Goal: Transaction & Acquisition: Purchase product/service

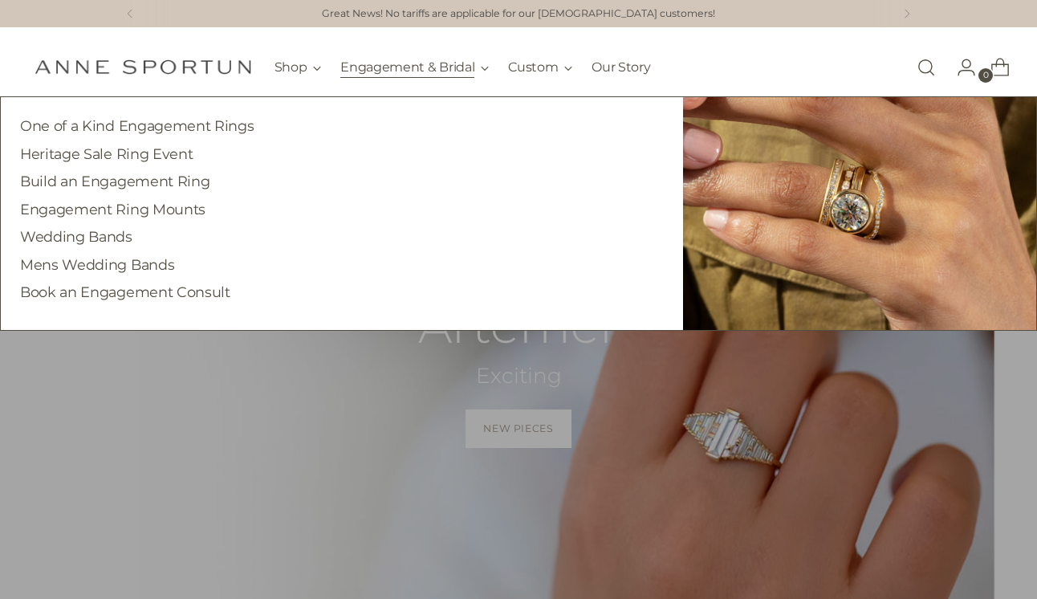
click at [418, 64] on button "Engagement & Bridal" at bounding box center [414, 67] width 148 height 35
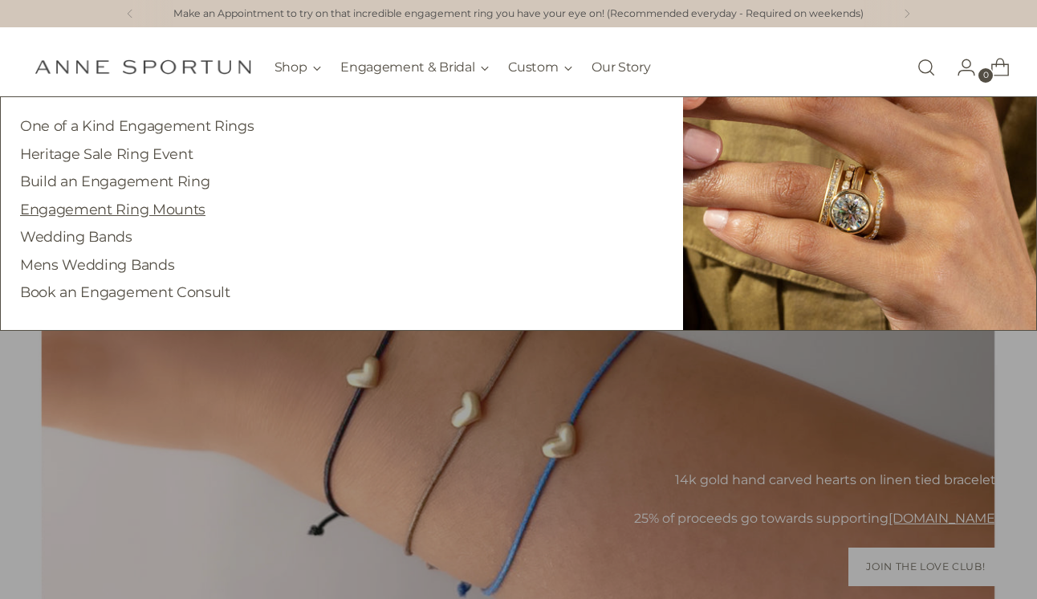
click at [161, 213] on link "Engagement Ring Mounts" at bounding box center [112, 209] width 185 height 17
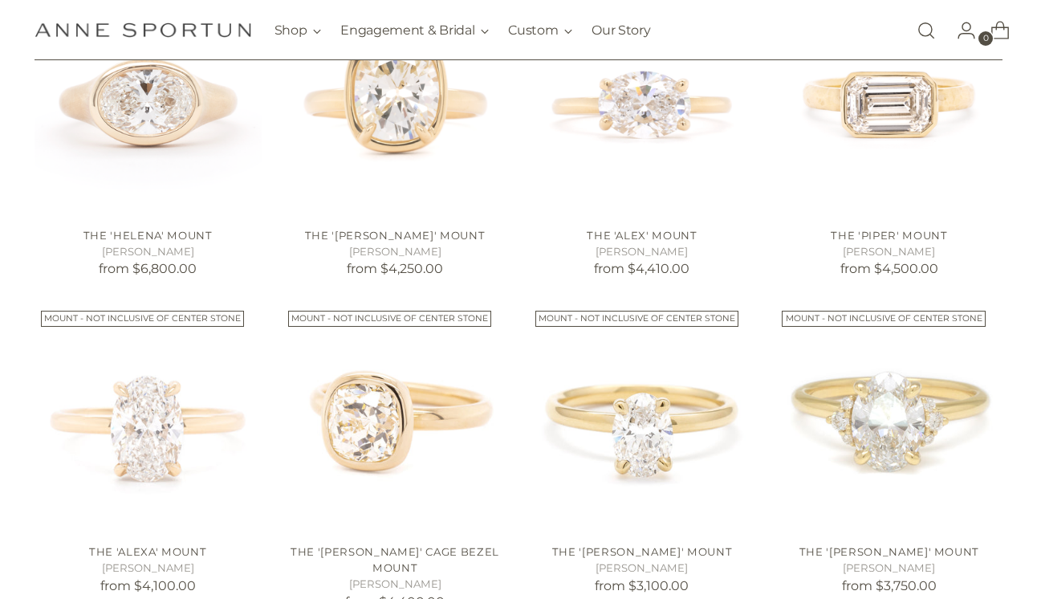
scroll to position [510, 0]
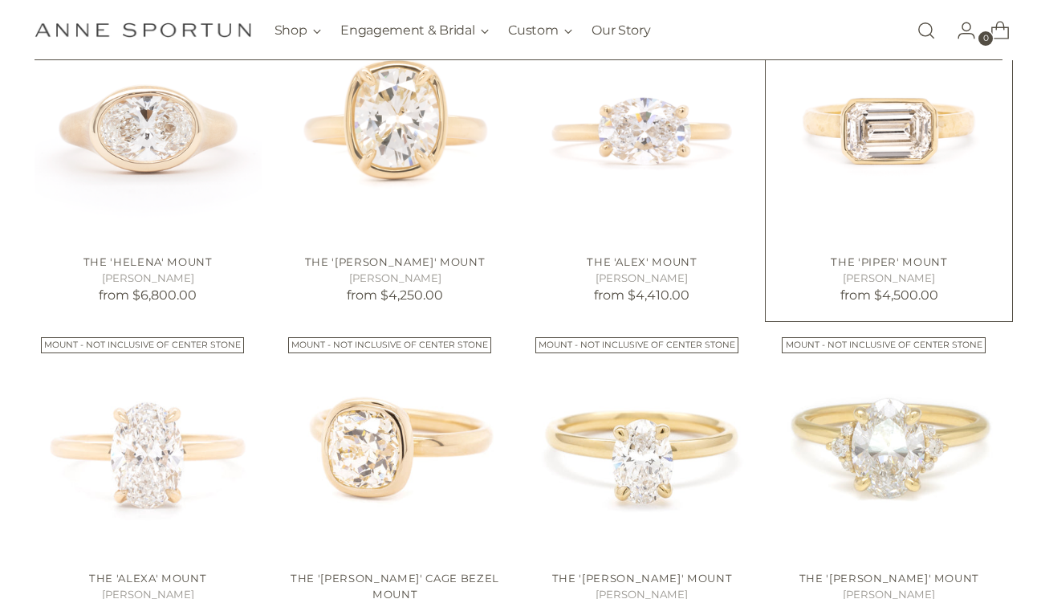
click at [0, 0] on img "The 'Piper' Mount" at bounding box center [0, 0] width 0 height 0
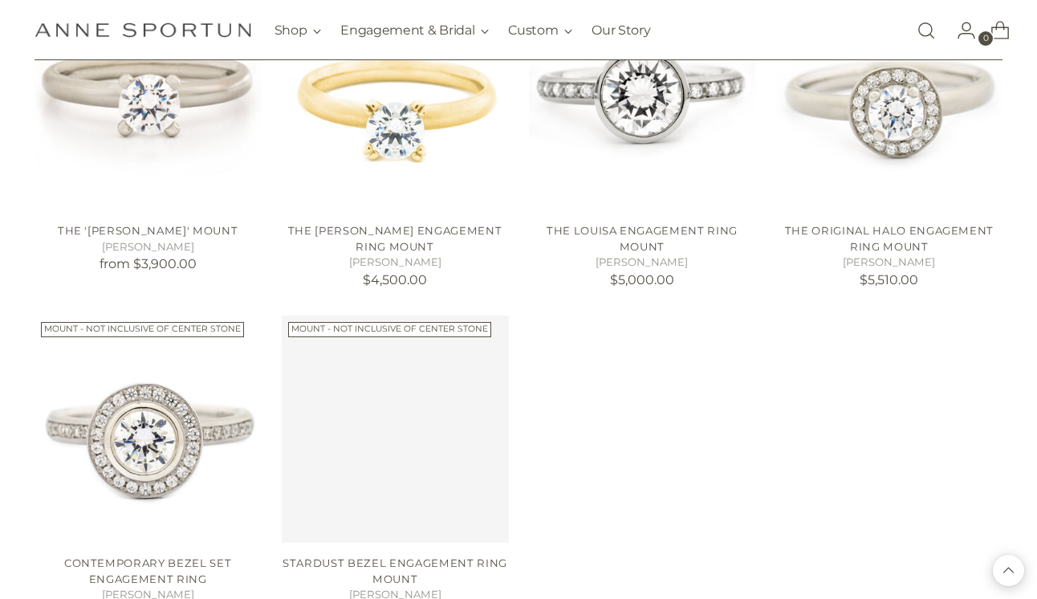
scroll to position [2539, 0]
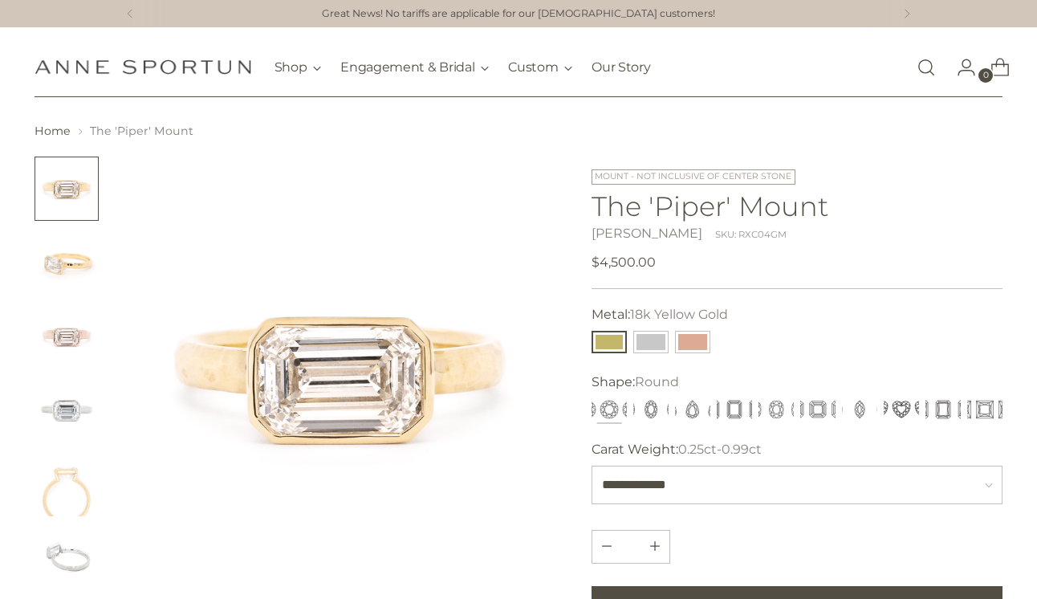
click at [72, 271] on img "Change image to image 2" at bounding box center [66, 262] width 64 height 64
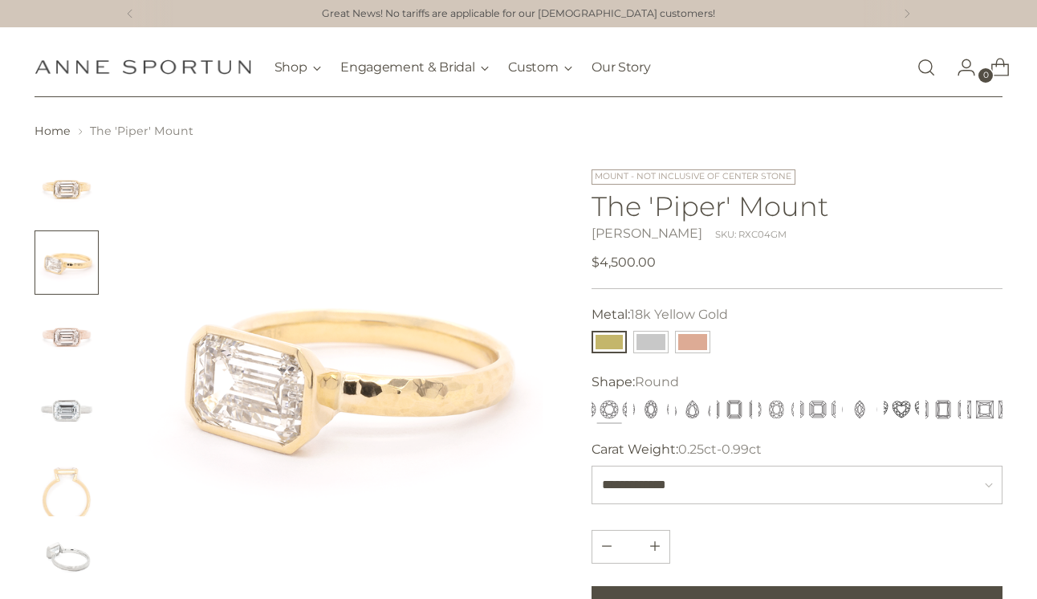
click at [70, 399] on img "Change image to image 4" at bounding box center [66, 410] width 64 height 64
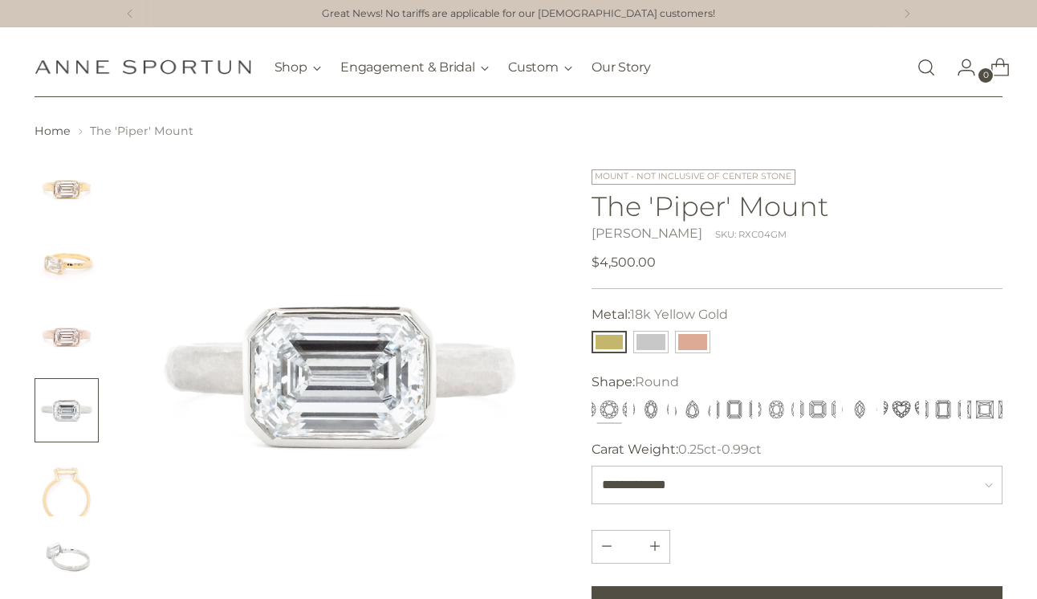
click at [67, 472] on img "Change image to image 5" at bounding box center [66, 484] width 64 height 64
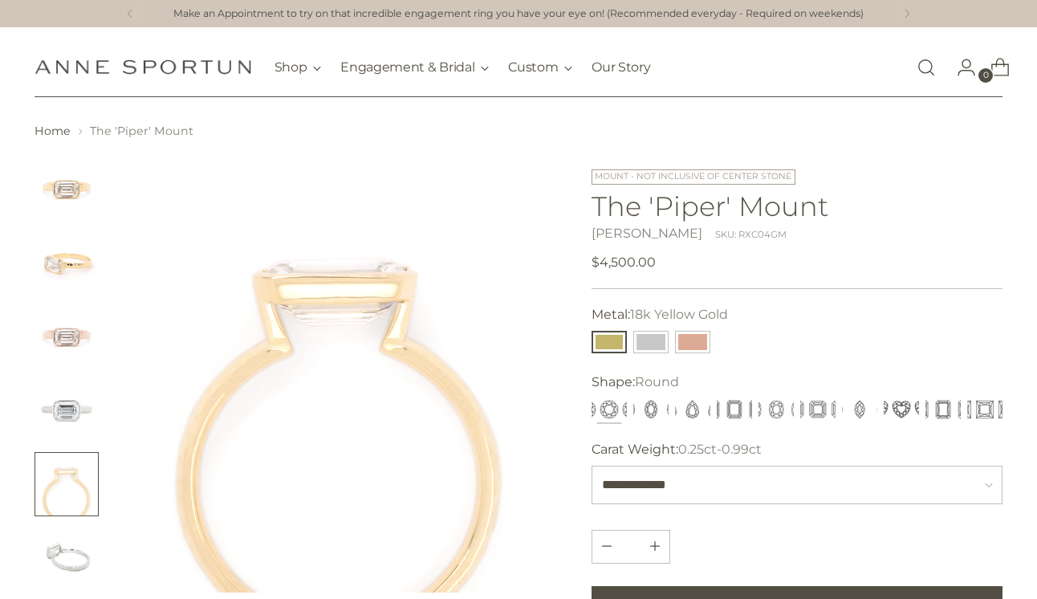
click at [55, 197] on img "Change image to image 1" at bounding box center [66, 188] width 64 height 64
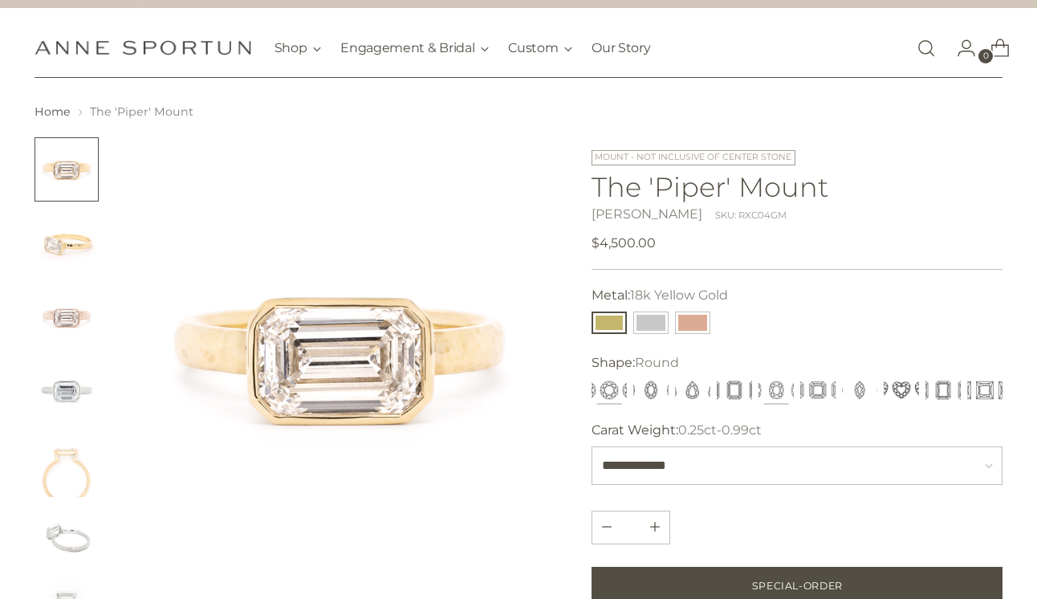
scroll to position [25, 0]
